Goal: Transaction & Acquisition: Purchase product/service

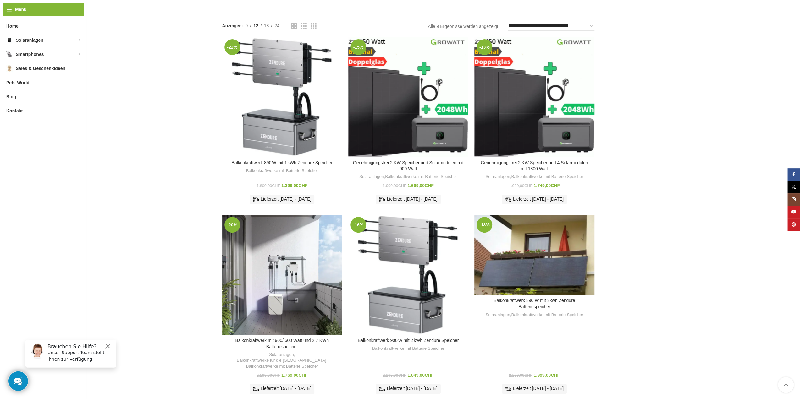
scroll to position [40, 0]
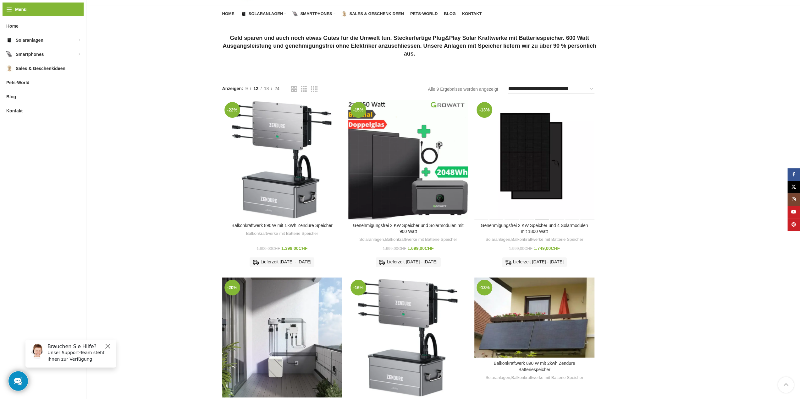
click at [540, 183] on div "Genehmigungsfrei 2 KW Speicher und 4 Solarmodulen mit 1800 Watt" at bounding box center [541, 160] width 15 height 120
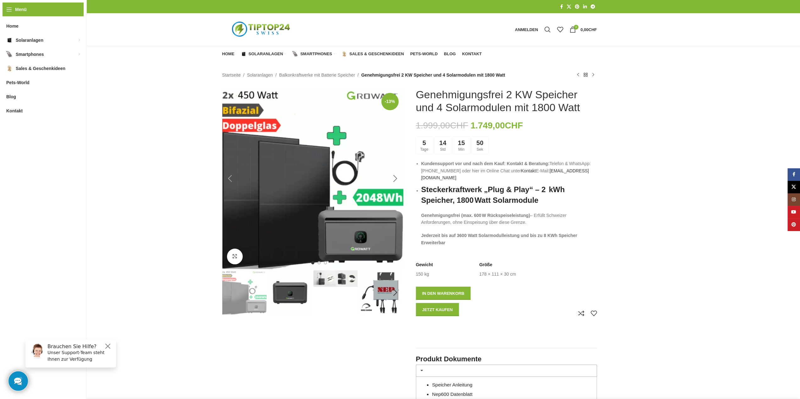
click at [396, 180] on div "Next slide" at bounding box center [395, 179] width 16 height 16
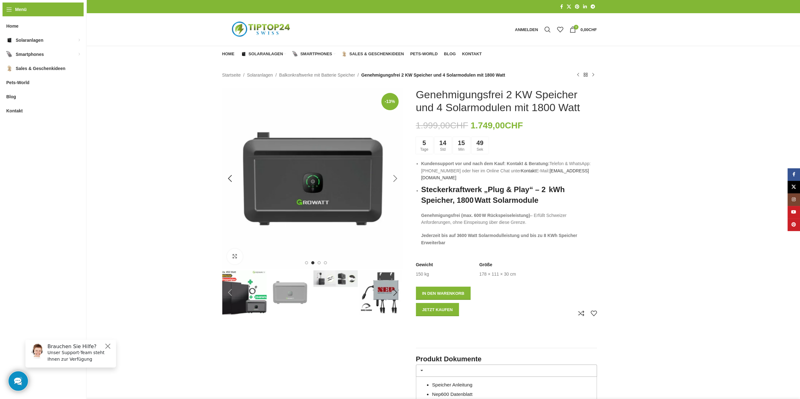
click at [396, 180] on div "Next slide" at bounding box center [395, 179] width 16 height 16
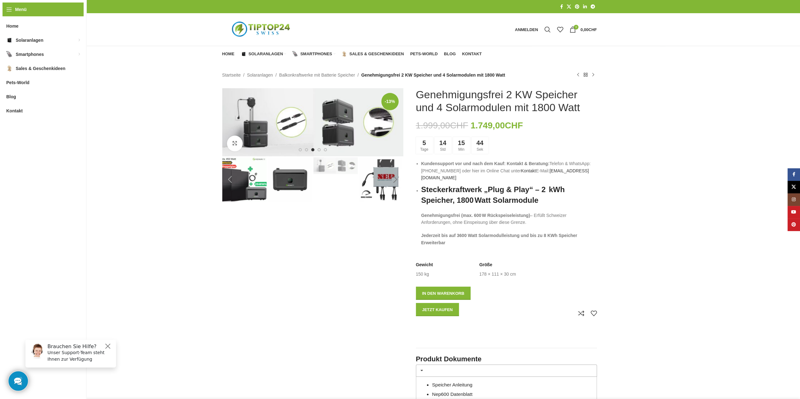
click at [397, 176] on div "Next slide" at bounding box center [395, 180] width 16 height 16
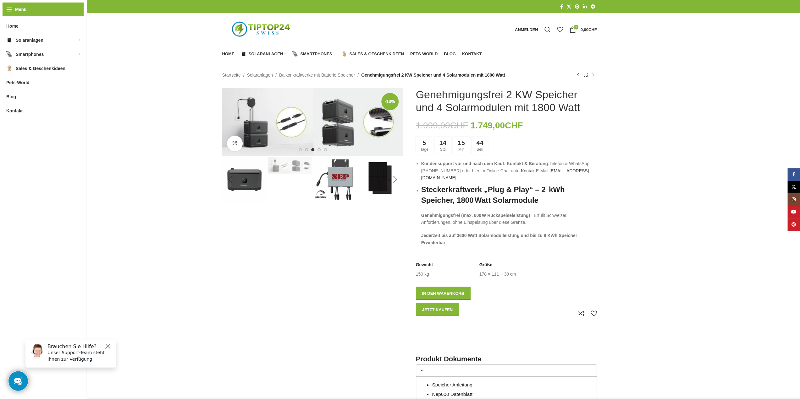
click at [397, 176] on div "Next slide" at bounding box center [395, 180] width 16 height 16
